Goal: Information Seeking & Learning: Understand process/instructions

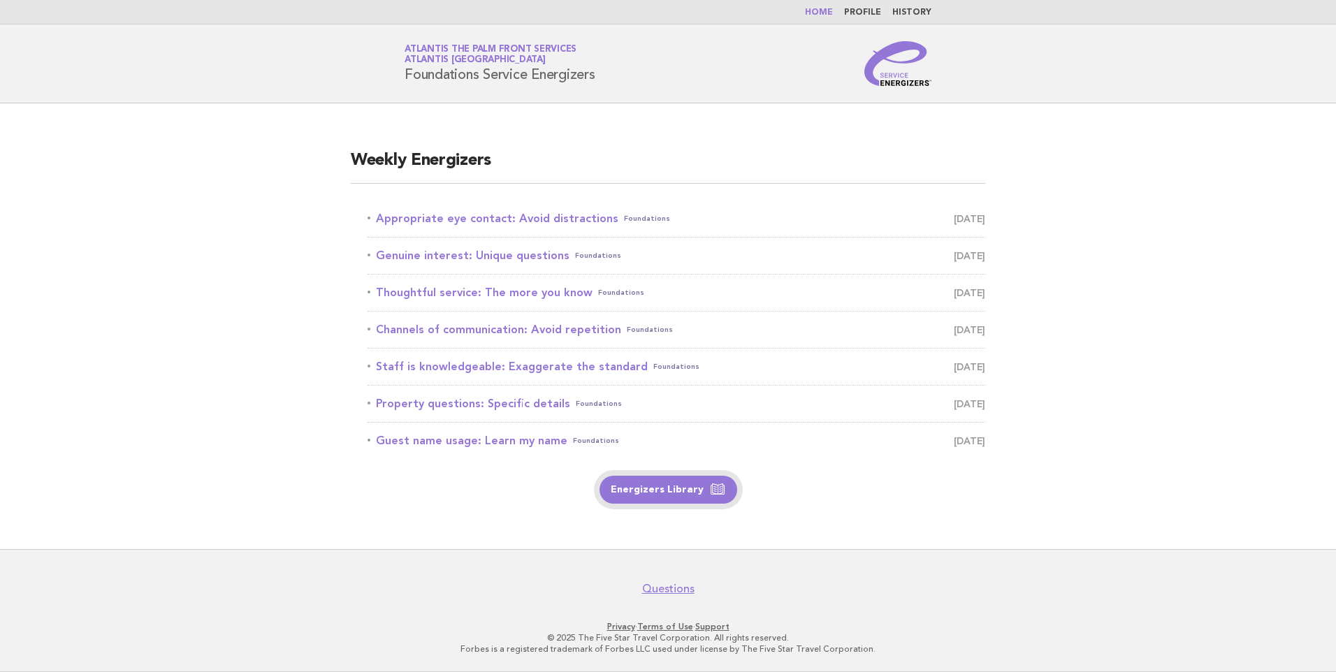
click at [656, 494] on link "Energizers Library" at bounding box center [669, 490] width 138 height 28
click at [499, 218] on link "Appropriate eye contact: Avoid distractions Foundations September 22" at bounding box center [677, 219] width 618 height 20
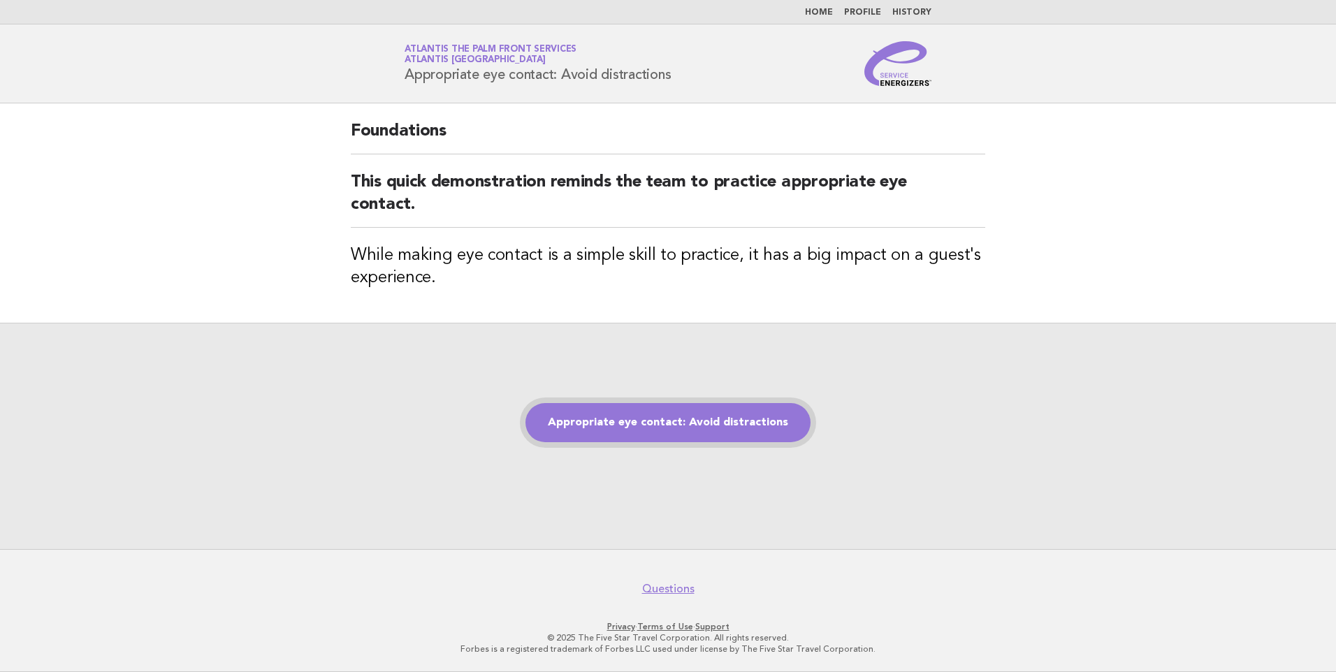
click at [730, 424] on link "Appropriate eye contact: Avoid distractions" at bounding box center [668, 422] width 285 height 39
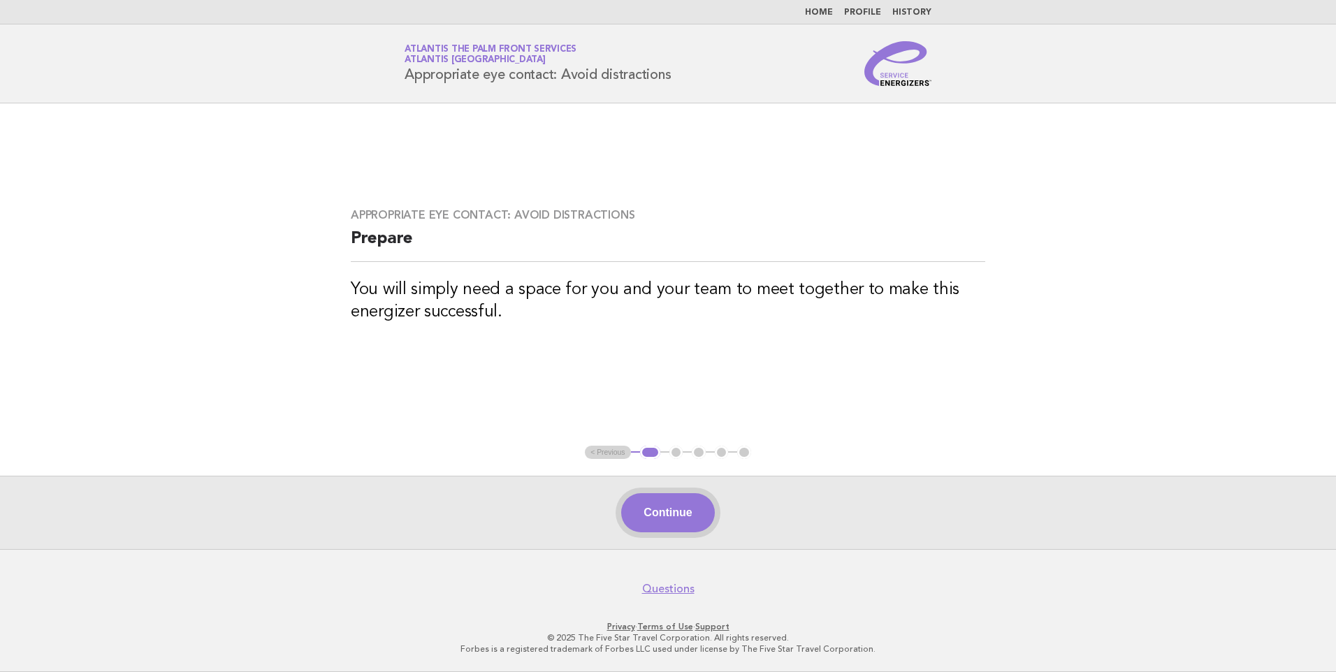
click at [674, 511] on button "Continue" at bounding box center [667, 512] width 93 height 39
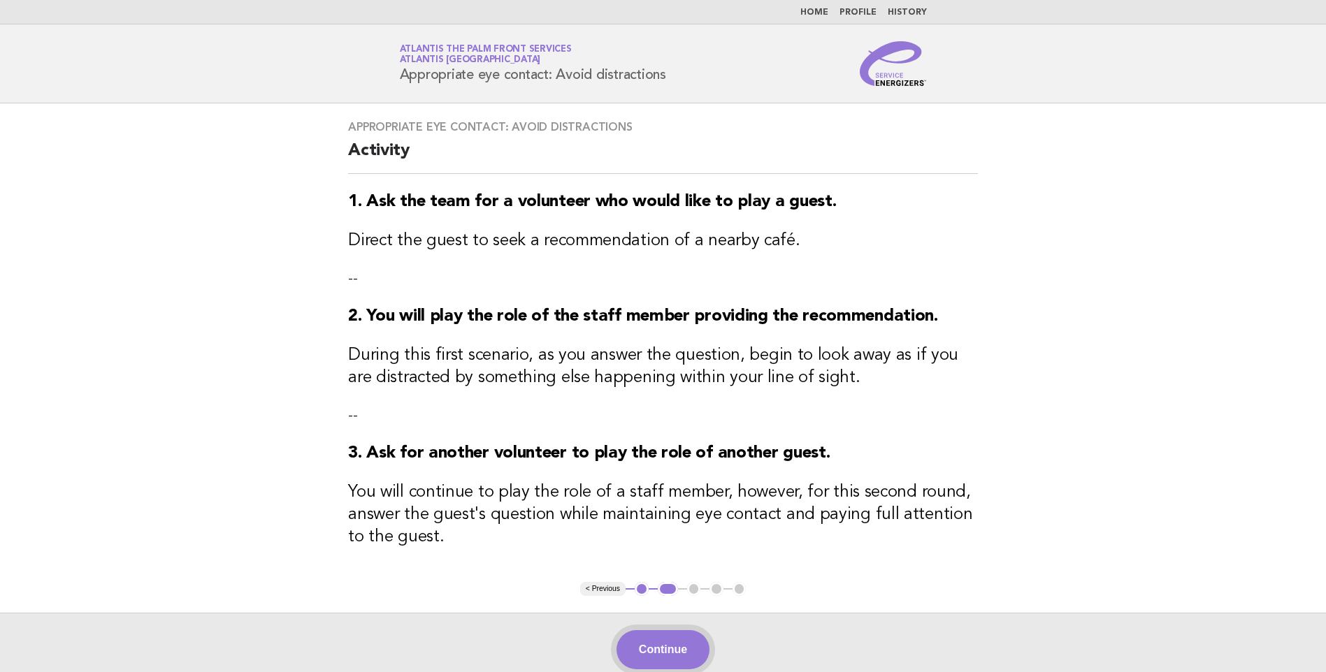
click at [686, 648] on button "Continue" at bounding box center [663, 649] width 93 height 39
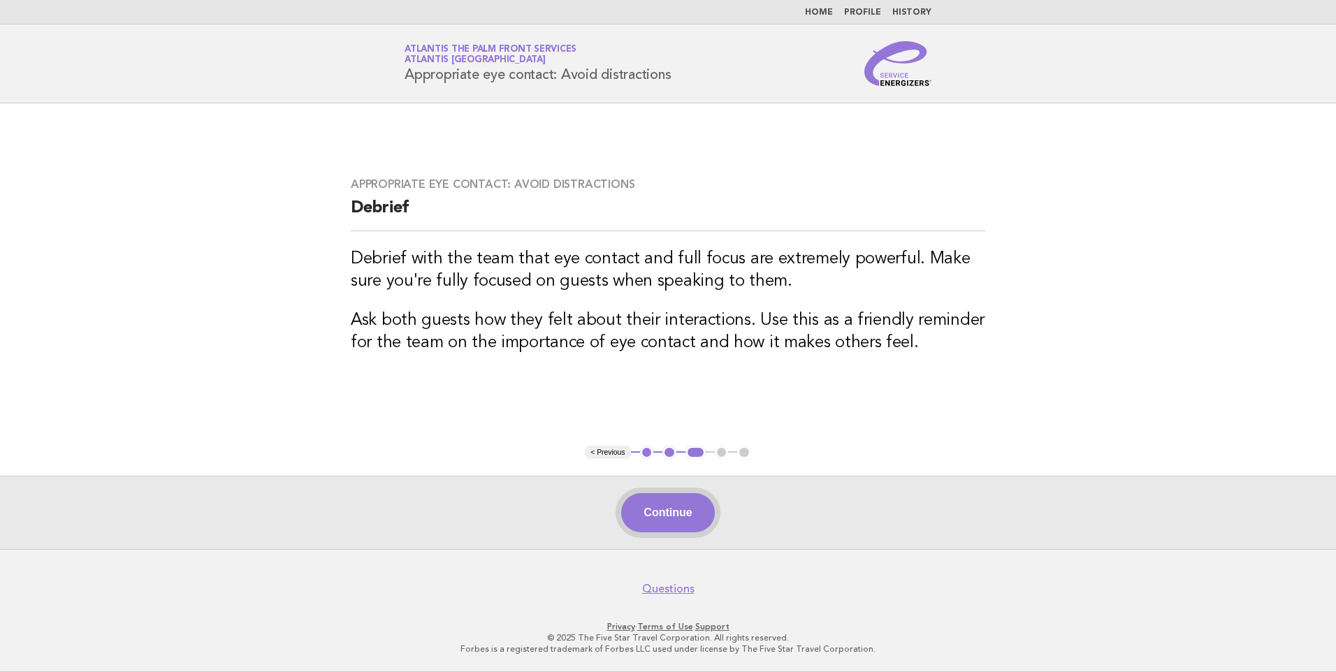
click at [674, 509] on button "Continue" at bounding box center [667, 512] width 93 height 39
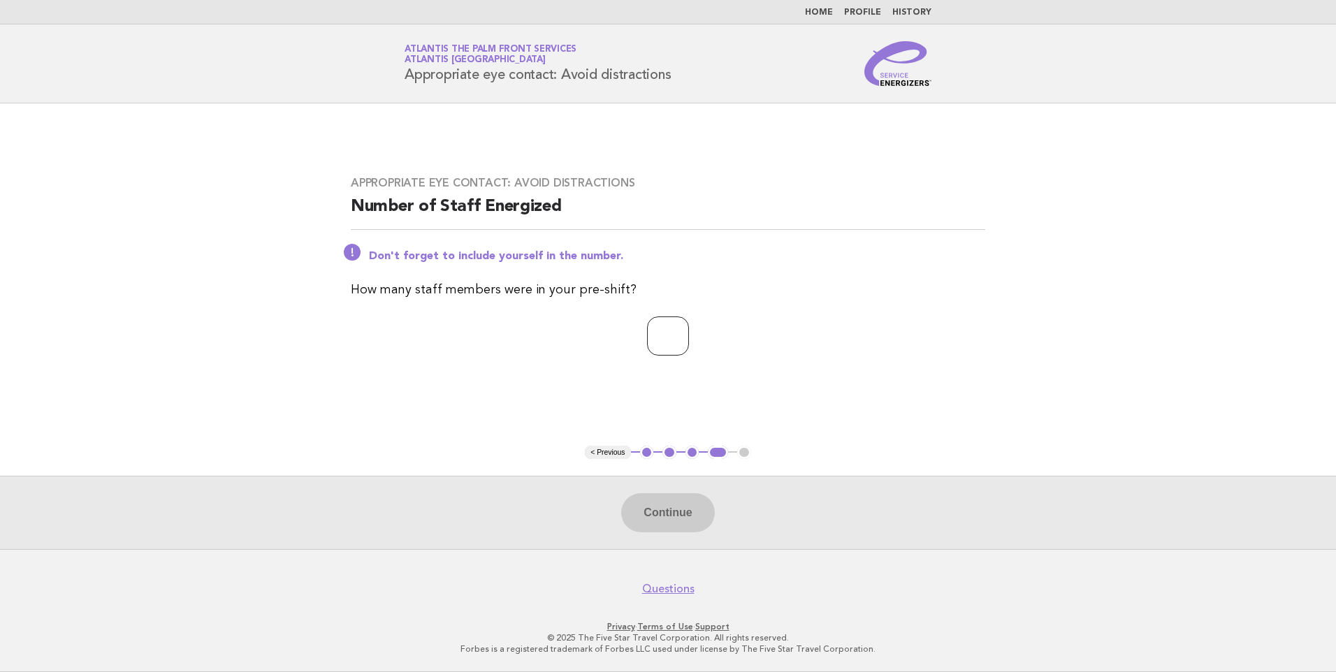
click at [668, 335] on input "number" at bounding box center [668, 336] width 42 height 39
type input "*"
click at [685, 528] on button "Continue" at bounding box center [667, 512] width 93 height 39
